Goal: Task Accomplishment & Management: Manage account settings

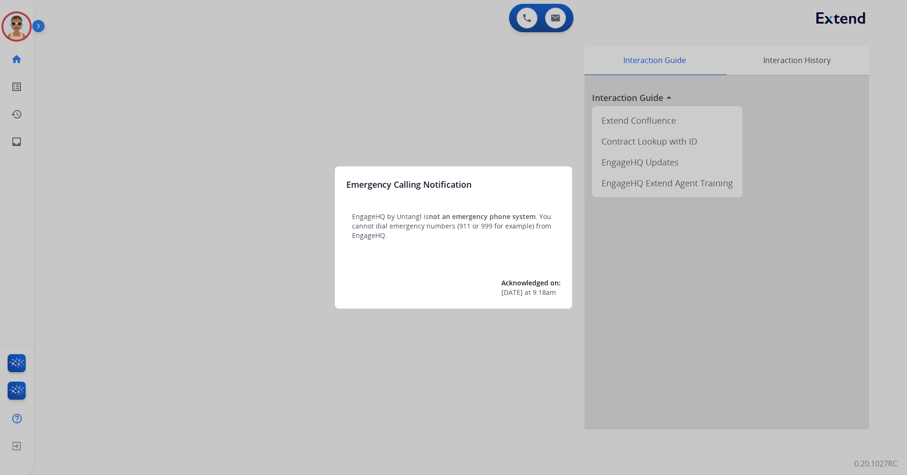
click at [315, 115] on div at bounding box center [453, 237] width 907 height 475
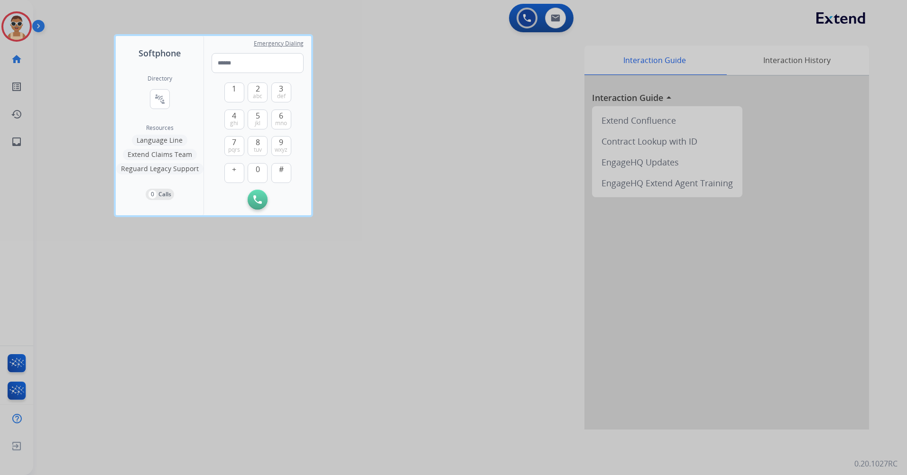
click at [354, 366] on div at bounding box center [453, 237] width 907 height 475
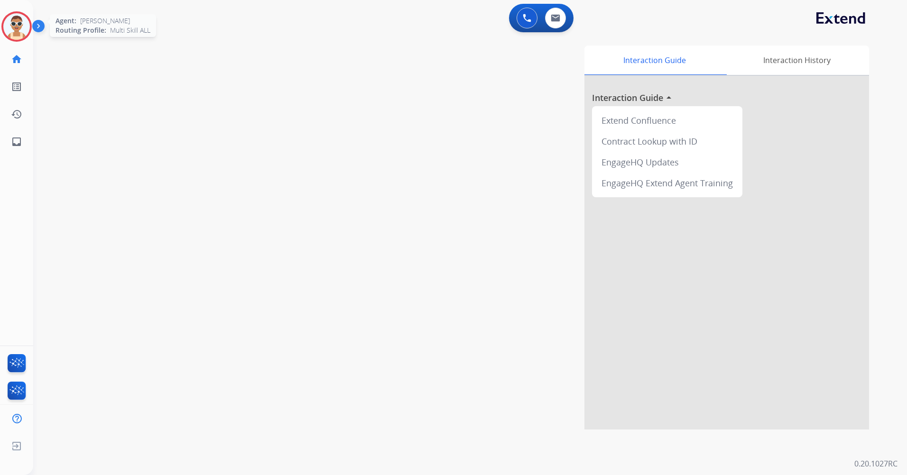
click at [30, 33] on div at bounding box center [16, 26] width 30 height 30
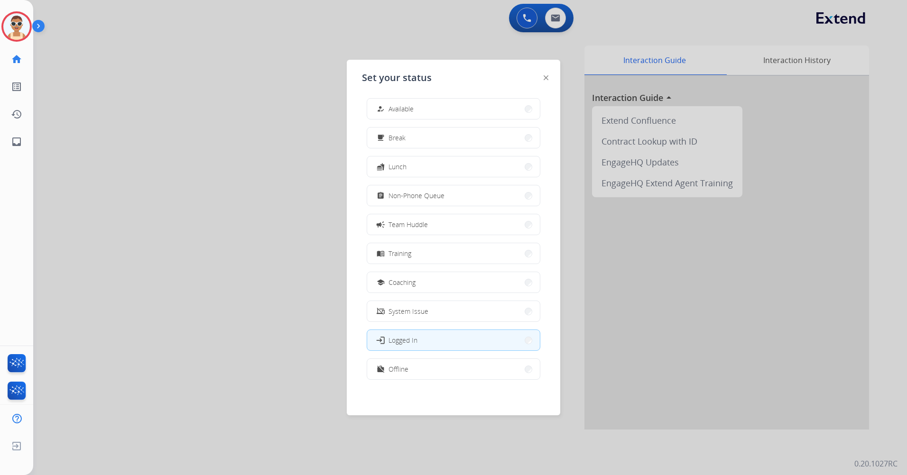
scroll to position [3, 0]
click at [444, 372] on button "work_off Offline" at bounding box center [453, 369] width 173 height 20
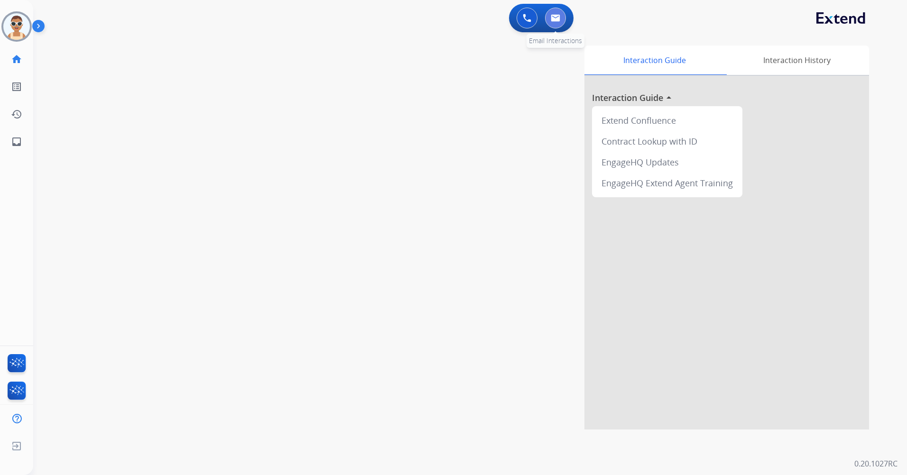
click at [557, 15] on img at bounding box center [555, 18] width 9 height 8
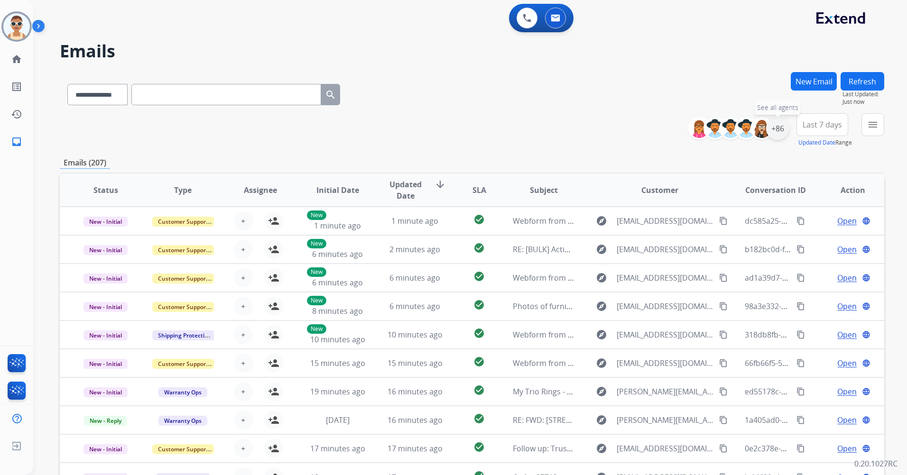
click at [780, 129] on div "+86" at bounding box center [777, 128] width 23 height 23
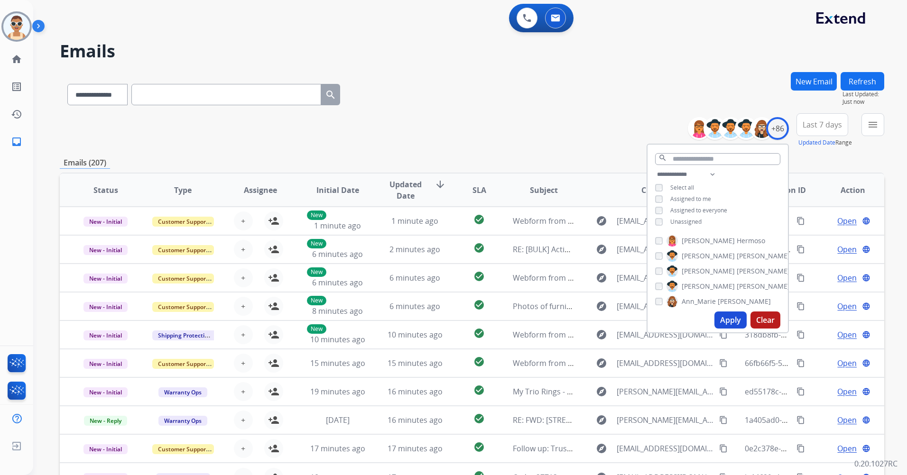
click at [691, 197] on span "Assigned to me" at bounding box center [690, 199] width 41 height 8
click at [720, 316] on button "Apply" at bounding box center [730, 320] width 32 height 17
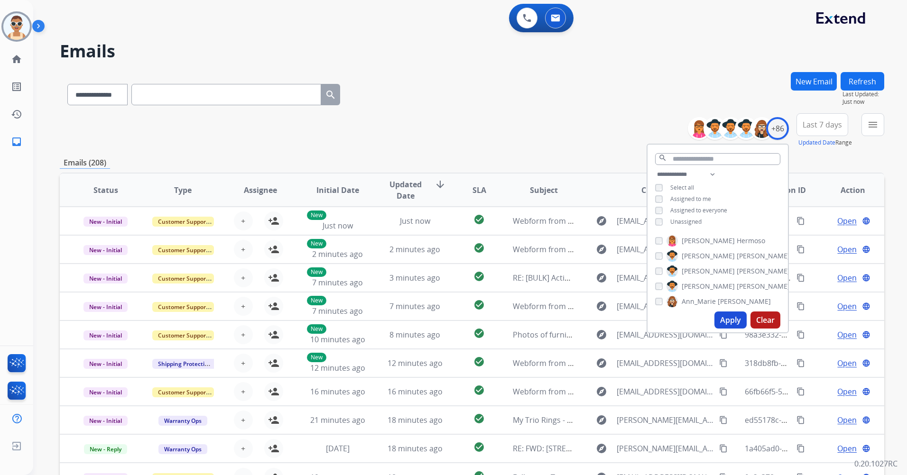
click at [815, 123] on span "Last 7 days" at bounding box center [822, 125] width 39 height 4
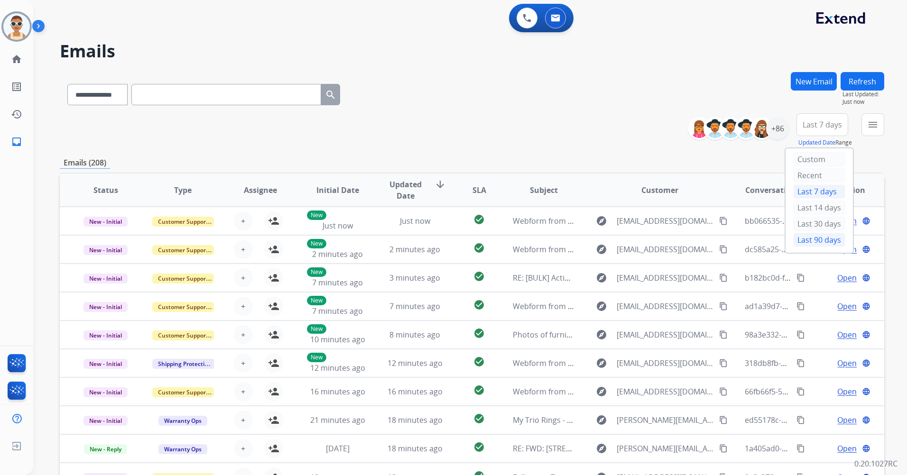
click at [824, 239] on div "Last 90 days" at bounding box center [819, 240] width 52 height 14
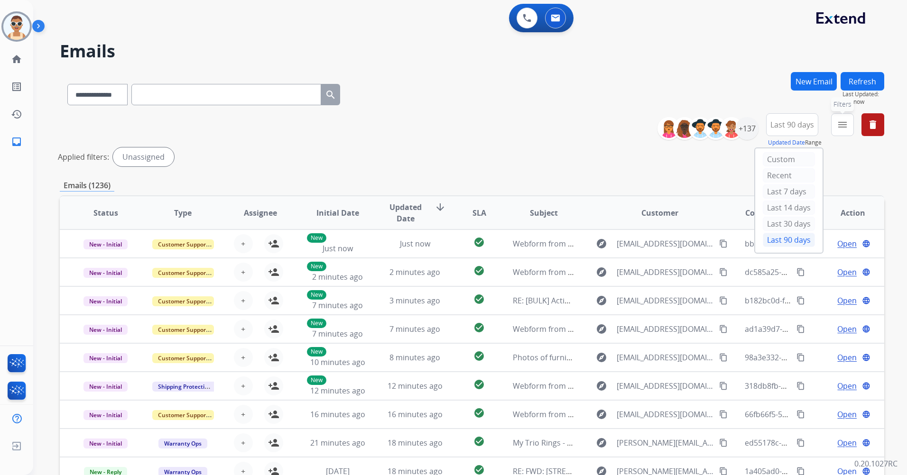
click at [838, 134] on button "menu Filters" at bounding box center [842, 124] width 23 height 23
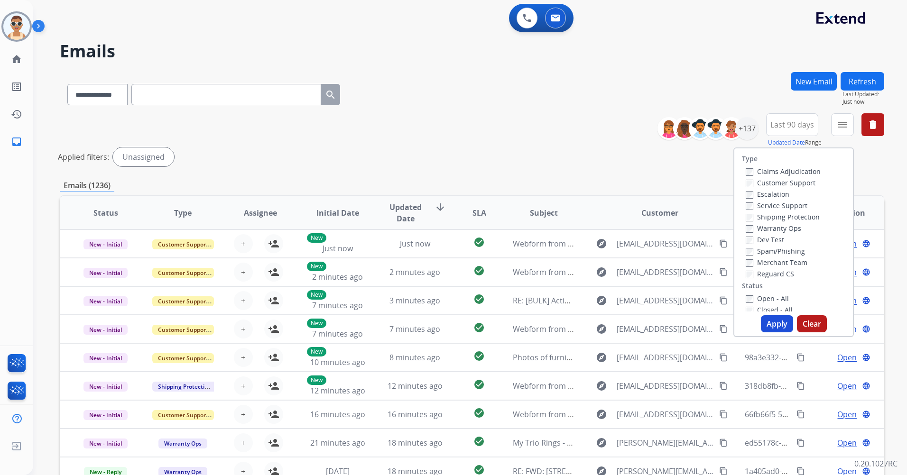
click at [789, 182] on label "Customer Support" at bounding box center [781, 182] width 70 height 9
click at [790, 216] on label "Shipping Protection" at bounding box center [783, 216] width 74 height 9
click at [779, 273] on label "Reguard CS" at bounding box center [770, 273] width 48 height 9
click at [775, 296] on label "Open - All" at bounding box center [767, 298] width 43 height 9
click at [776, 323] on button "Apply" at bounding box center [777, 323] width 32 height 17
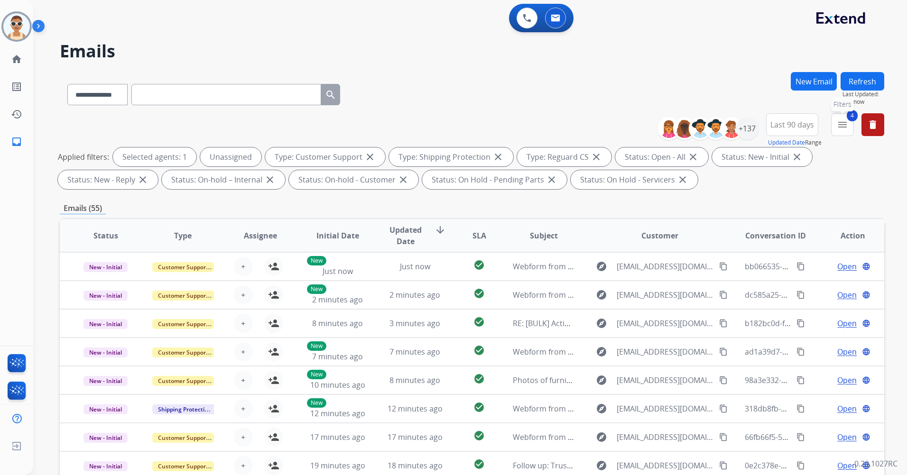
drag, startPoint x: 846, startPoint y: 122, endPoint x: 843, endPoint y: 129, distance: 7.5
click at [846, 122] on mat-icon "menu" at bounding box center [842, 124] width 11 height 11
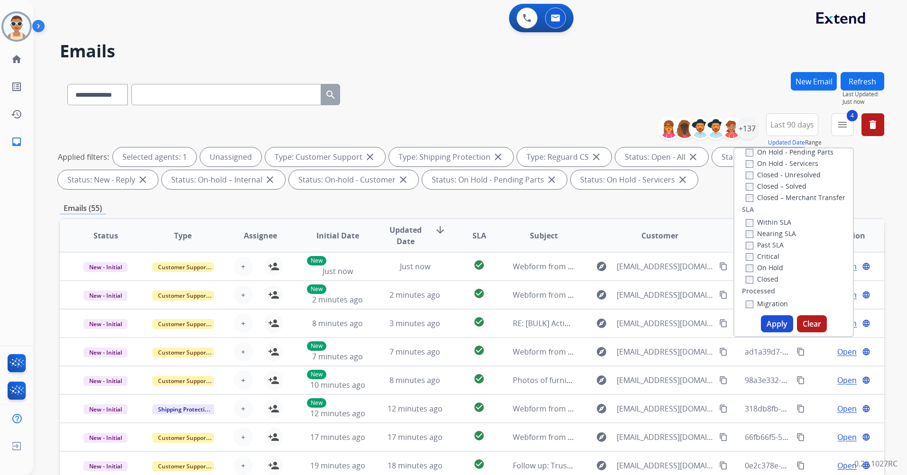
scroll to position [237, 0]
click at [766, 222] on label "Past SLA" at bounding box center [765, 222] width 38 height 9
click at [764, 233] on label "Critical" at bounding box center [763, 234] width 34 height 9
click at [769, 321] on button "Apply" at bounding box center [777, 323] width 32 height 17
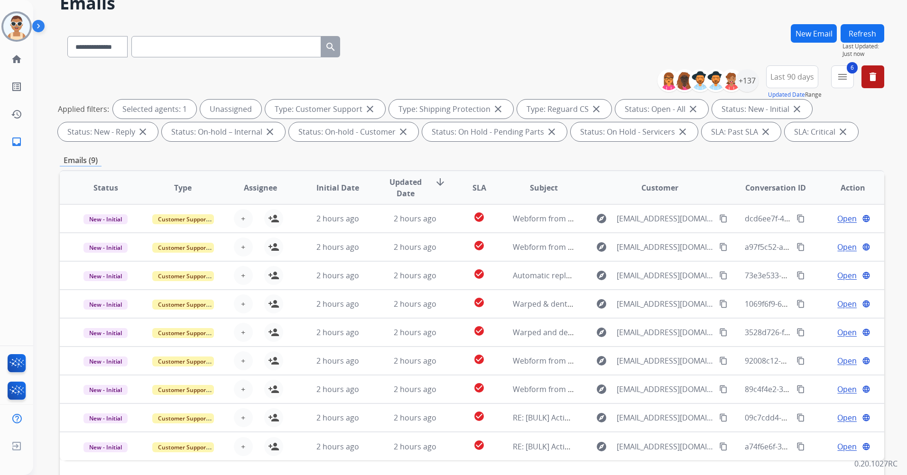
scroll to position [0, 0]
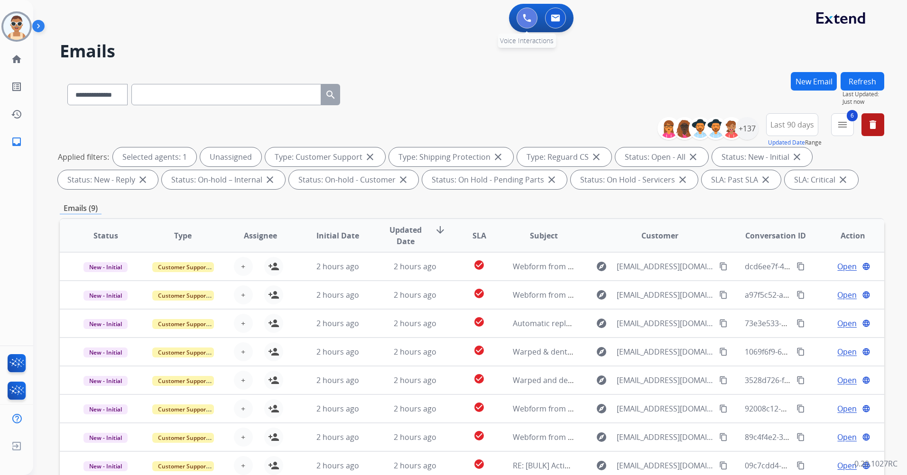
click at [522, 15] on button at bounding box center [527, 18] width 21 height 21
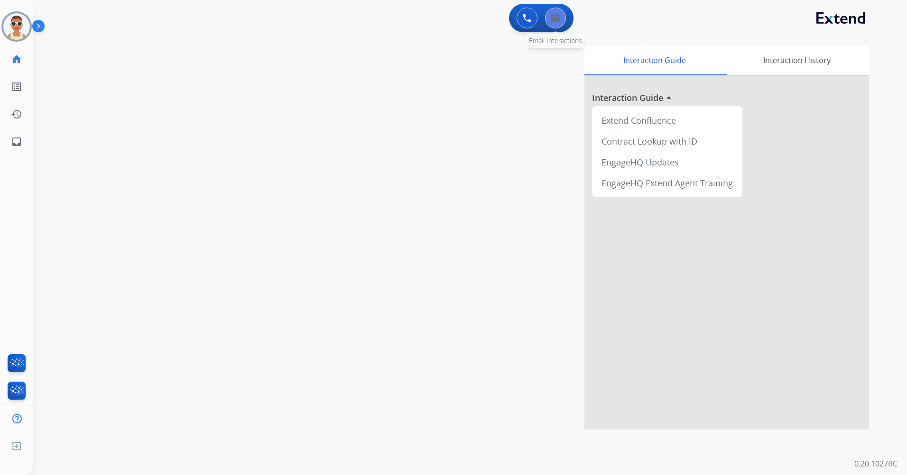
click at [560, 19] on img at bounding box center [555, 18] width 9 height 8
select select "**********"
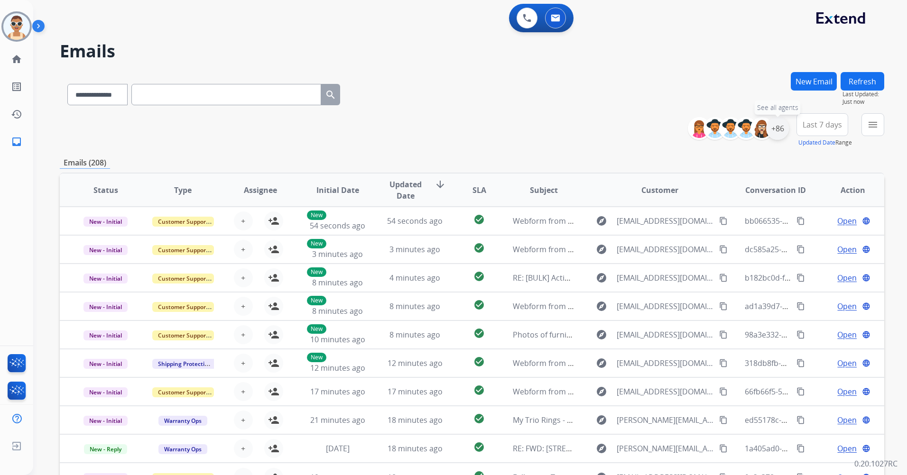
click at [780, 130] on div "+86" at bounding box center [777, 128] width 23 height 23
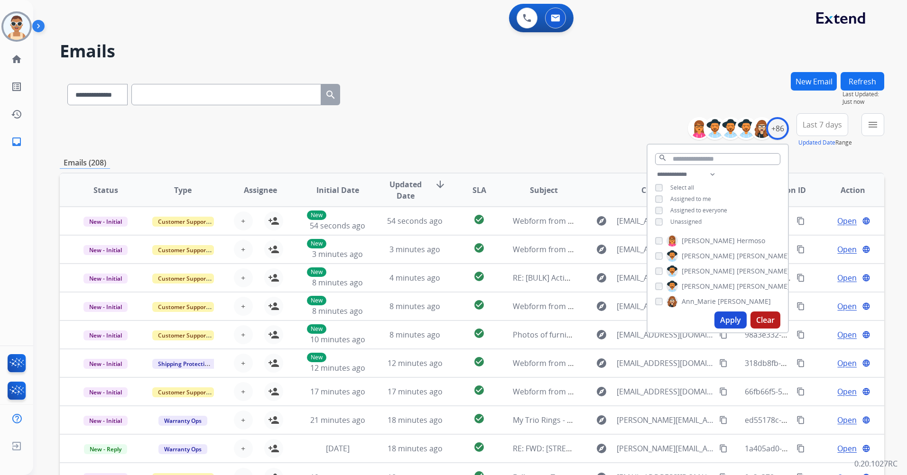
click at [691, 222] on span "Unassigned" at bounding box center [685, 222] width 31 height 8
click at [691, 199] on span "Assigned to me" at bounding box center [690, 199] width 41 height 8
click at [716, 171] on select "**********" at bounding box center [687, 174] width 65 height 11
select select "**********"
click at [655, 169] on select "**********" at bounding box center [687, 174] width 65 height 11
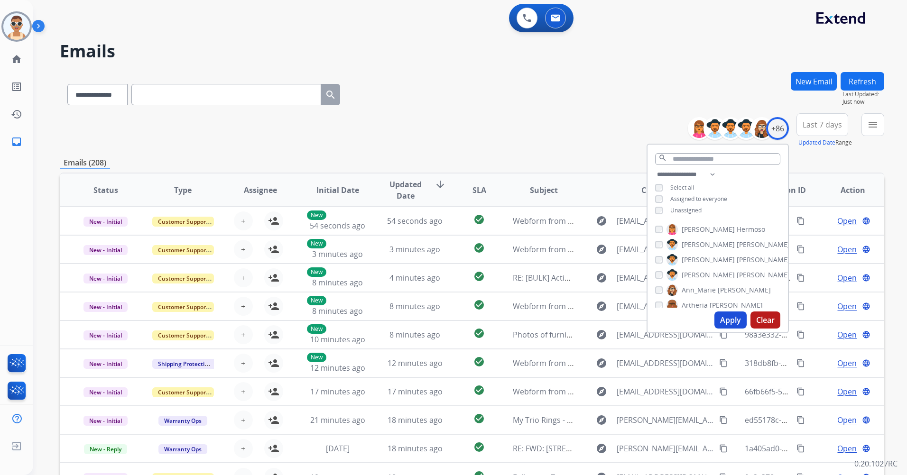
click at [710, 195] on span "Assigned to everyone" at bounding box center [698, 199] width 57 height 8
click at [729, 314] on button "Apply" at bounding box center [730, 320] width 32 height 17
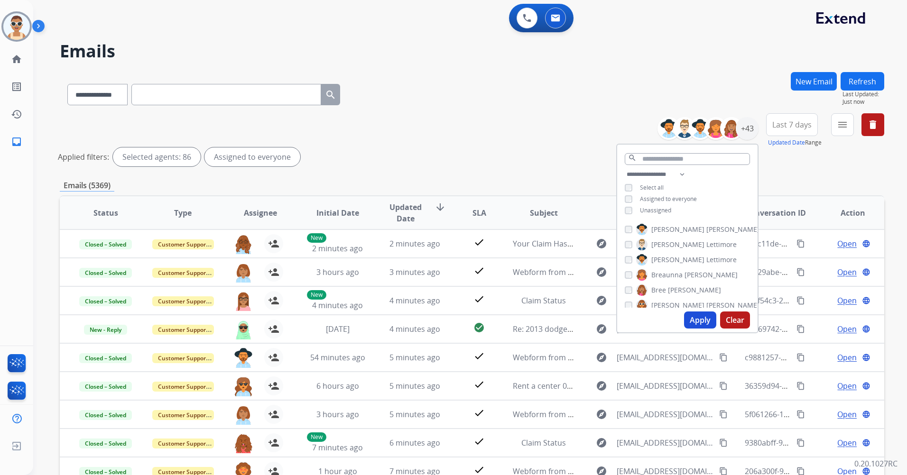
click at [702, 318] on button "Apply" at bounding box center [700, 320] width 32 height 17
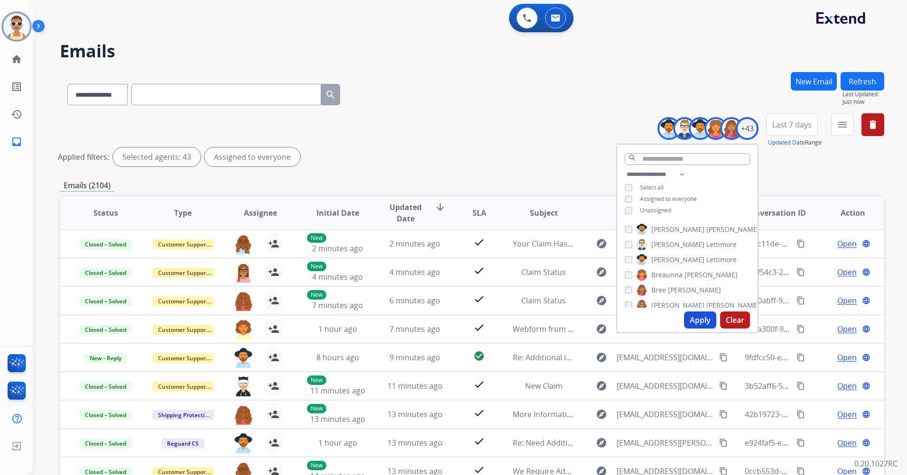
click at [802, 126] on span "Last 7 days" at bounding box center [791, 125] width 39 height 4
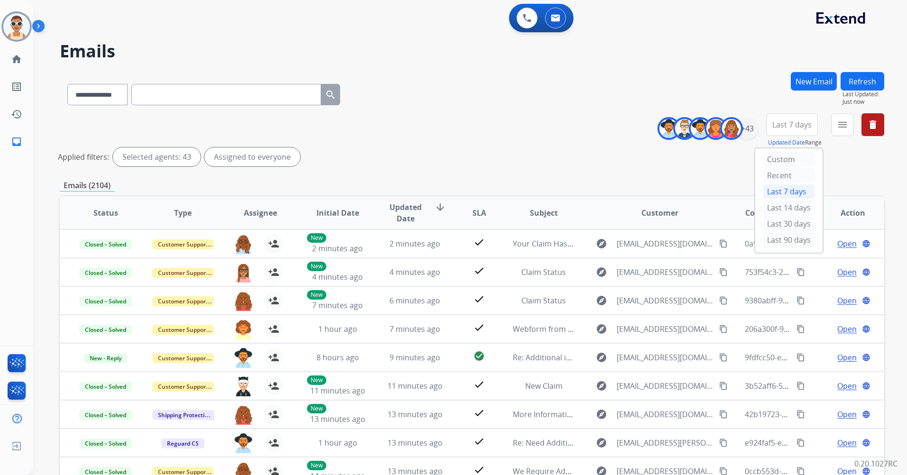
click at [779, 232] on div "Last 30 days" at bounding box center [789, 225] width 52 height 16
click at [786, 241] on div "Last 90 days" at bounding box center [789, 240] width 52 height 14
drag, startPoint x: 834, startPoint y: 125, endPoint x: 836, endPoint y: 139, distance: 14.3
click at [834, 124] on button "menu Filters" at bounding box center [842, 124] width 23 height 23
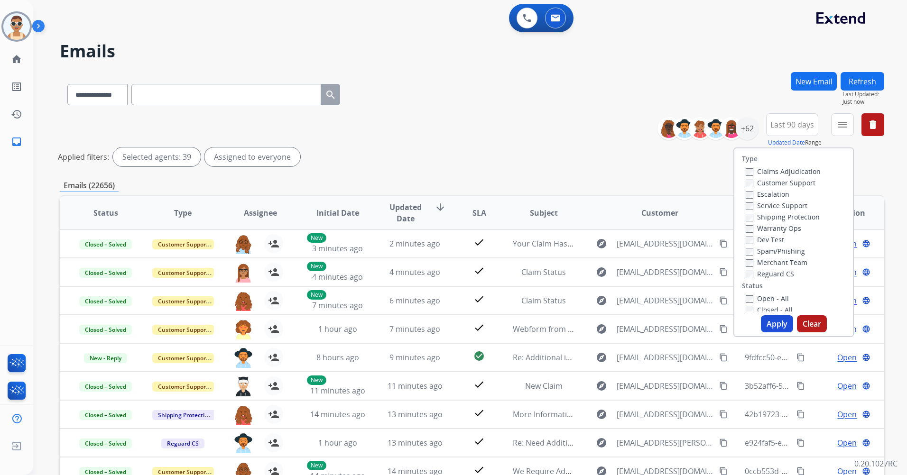
click at [791, 181] on label "Customer Support" at bounding box center [781, 182] width 70 height 9
click at [796, 217] on label "Shipping Protection" at bounding box center [783, 216] width 74 height 9
click at [780, 274] on label "Reguard CS" at bounding box center [770, 273] width 48 height 9
click at [776, 299] on label "Open - All" at bounding box center [767, 298] width 43 height 9
click at [776, 319] on button "Apply" at bounding box center [777, 323] width 32 height 17
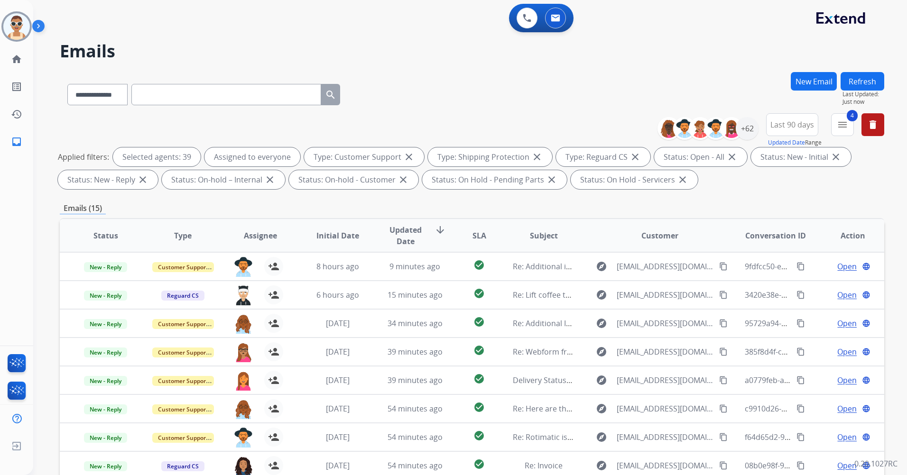
drag, startPoint x: 206, startPoint y: 34, endPoint x: 439, endPoint y: 88, distance: 238.6
click at [832, 127] on button "4 menu" at bounding box center [842, 124] width 23 height 23
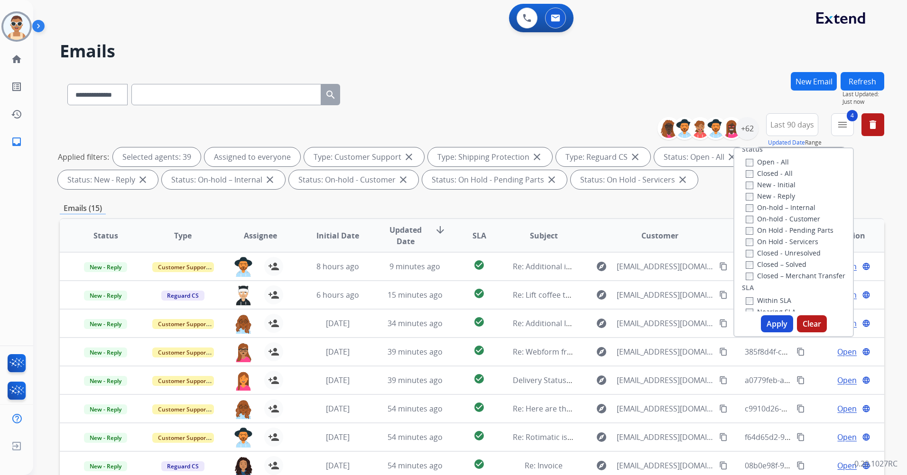
scroll to position [190, 0]
click at [770, 269] on label "Past SLA" at bounding box center [765, 270] width 38 height 9
click at [772, 280] on label "Critical" at bounding box center [763, 281] width 34 height 9
click at [777, 329] on button "Apply" at bounding box center [777, 323] width 32 height 17
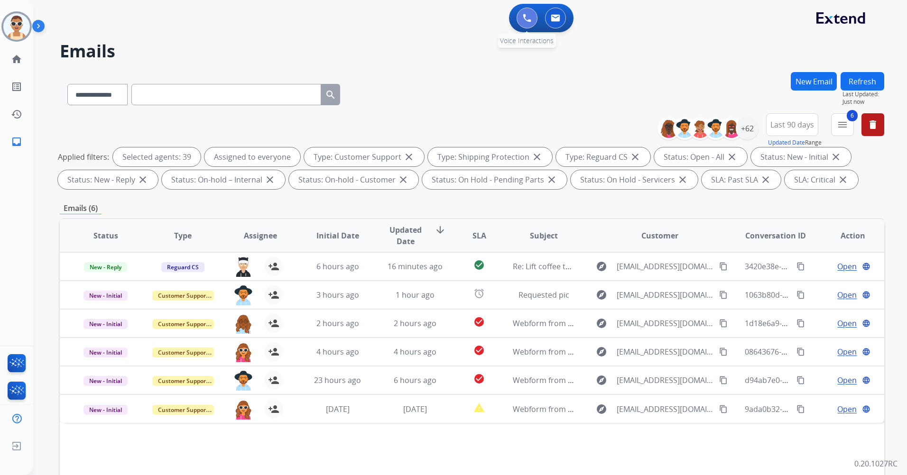
click at [525, 13] on button at bounding box center [527, 18] width 21 height 21
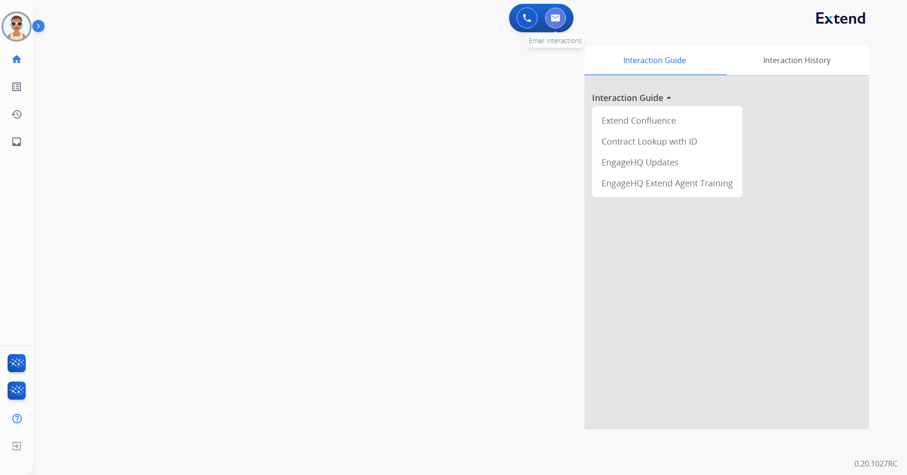
click at [550, 21] on button at bounding box center [555, 18] width 21 height 21
select select "**********"
